Goal: Task Accomplishment & Management: Use online tool/utility

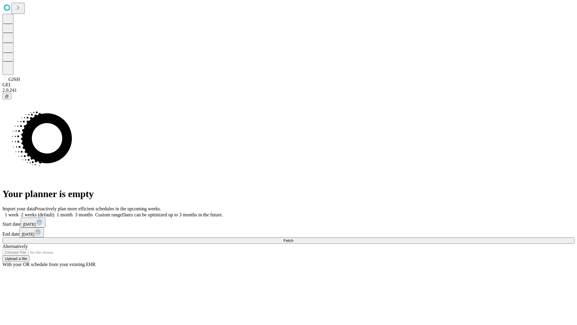
click at [293, 238] on span "Fetch" at bounding box center [289, 240] width 10 height 5
